Goal: Navigation & Orientation: Find specific page/section

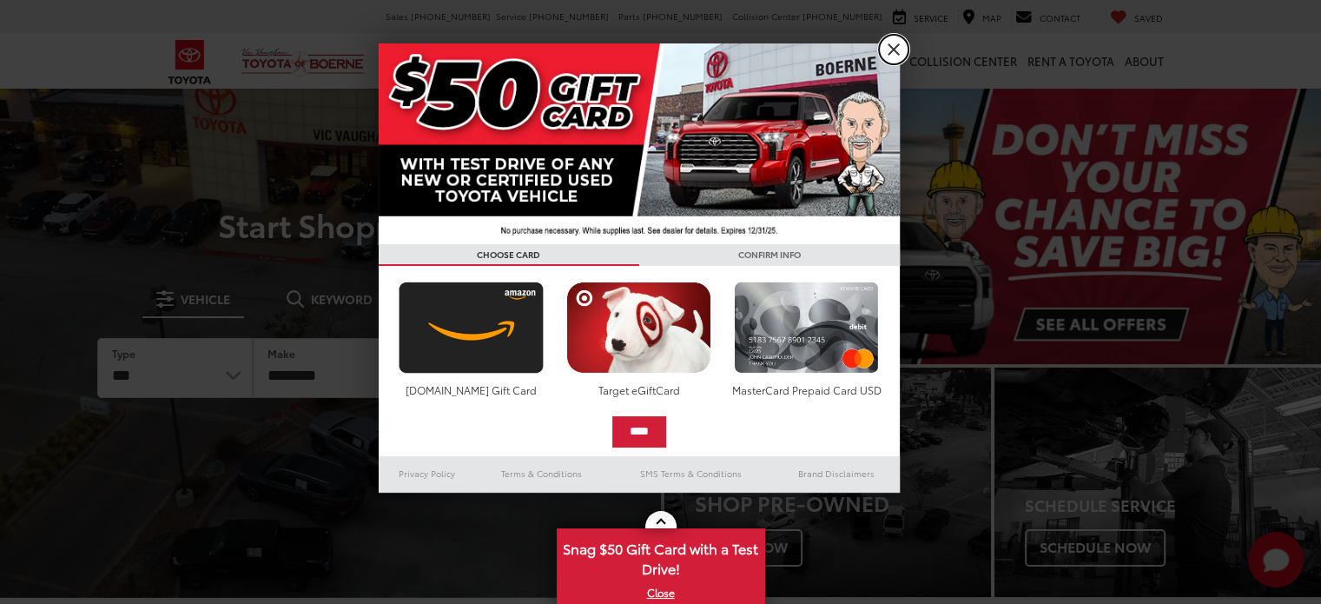
click at [893, 42] on link "X" at bounding box center [894, 50] width 30 height 30
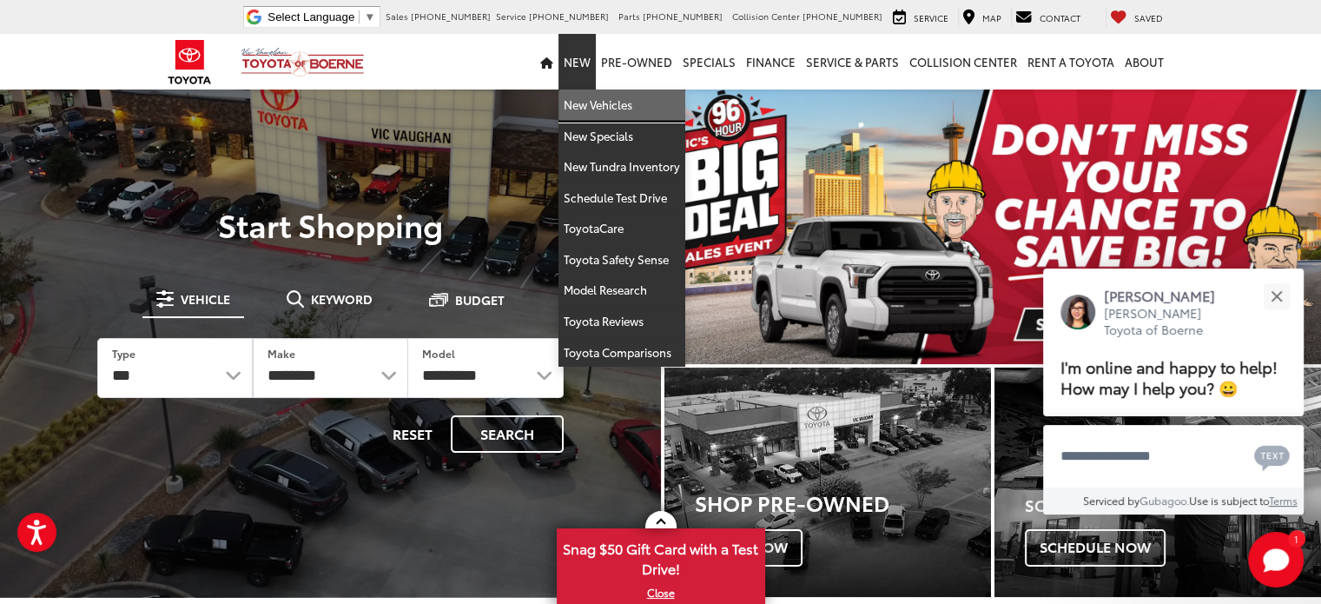
click at [608, 100] on link "New Vehicles" at bounding box center [621, 104] width 127 height 31
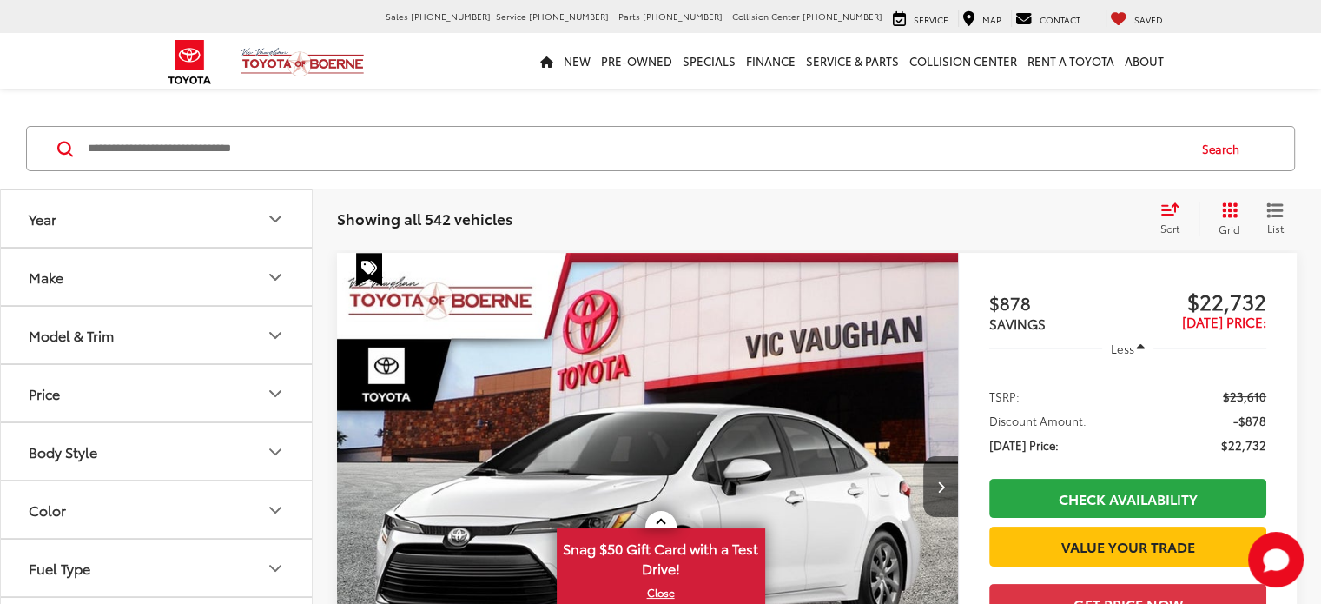
scroll to position [174, 0]
